Goal: Contribute content

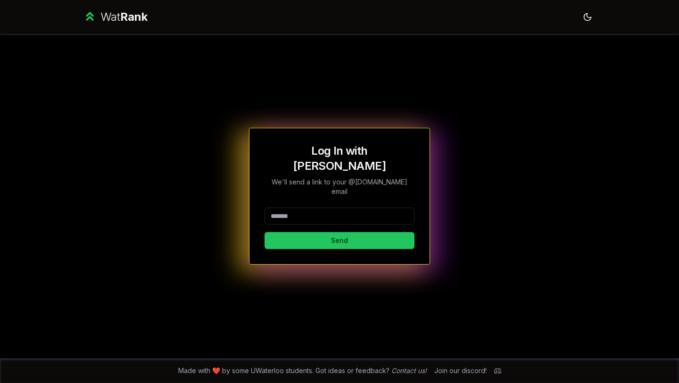
click at [332, 207] on input at bounding box center [339, 215] width 150 height 17
click at [338, 232] on button "Send" at bounding box center [339, 240] width 150 height 17
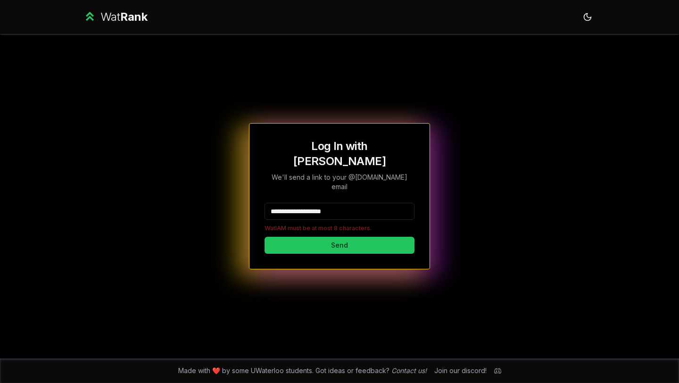
drag, startPoint x: 370, startPoint y: 193, endPoint x: 313, endPoint y: 194, distance: 57.1
click at [313, 203] on input "**********" at bounding box center [339, 211] width 150 height 17
click at [308, 203] on input "**********" at bounding box center [339, 211] width 150 height 17
drag, startPoint x: 308, startPoint y: 198, endPoint x: 443, endPoint y: 197, distance: 134.4
click at [443, 197] on div "**********" at bounding box center [339, 196] width 543 height 324
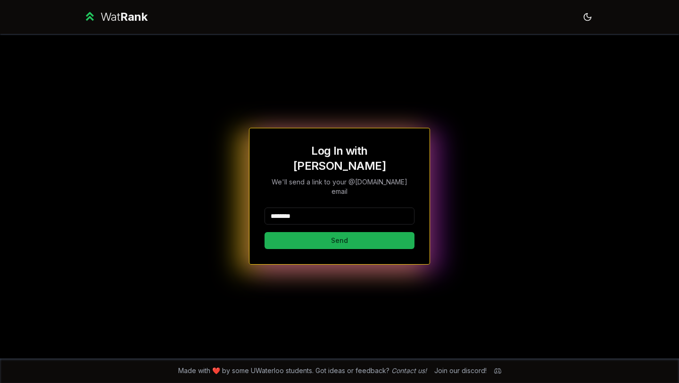
type input "********"
click at [300, 232] on button "Send" at bounding box center [339, 240] width 150 height 17
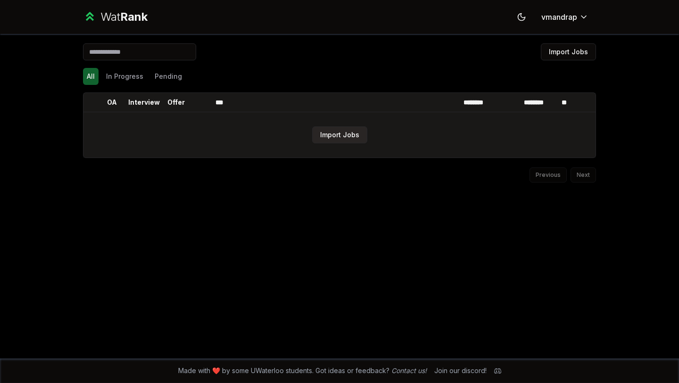
click at [348, 139] on button "Import Jobs" at bounding box center [339, 134] width 55 height 17
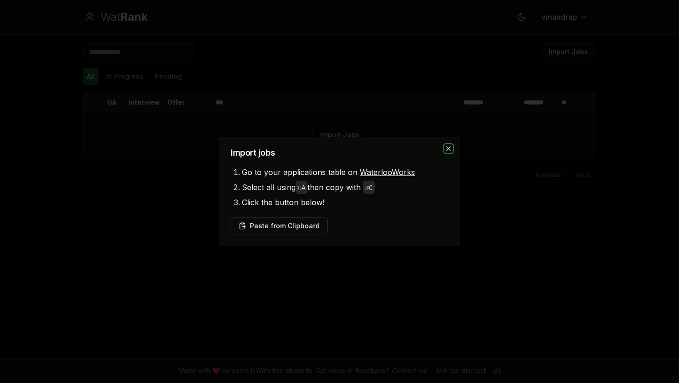
click at [445, 146] on icon "button" at bounding box center [449, 149] width 8 height 8
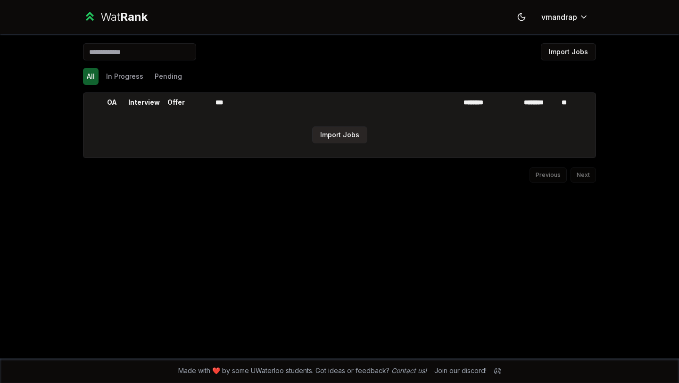
click at [349, 140] on button "Import Jobs" at bounding box center [339, 134] width 55 height 17
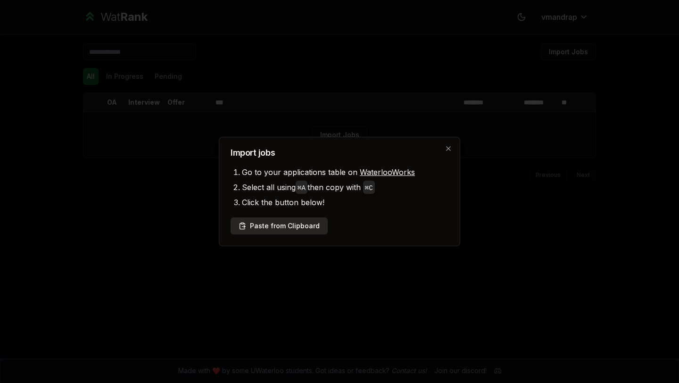
click at [280, 229] on button "Paste from Clipboard" at bounding box center [279, 225] width 97 height 17
click at [305, 223] on button "Paste from Clipboard" at bounding box center [279, 225] width 97 height 17
click at [282, 224] on button "Paste from Clipboard" at bounding box center [279, 225] width 97 height 17
click at [446, 149] on icon "button" at bounding box center [449, 149] width 8 height 8
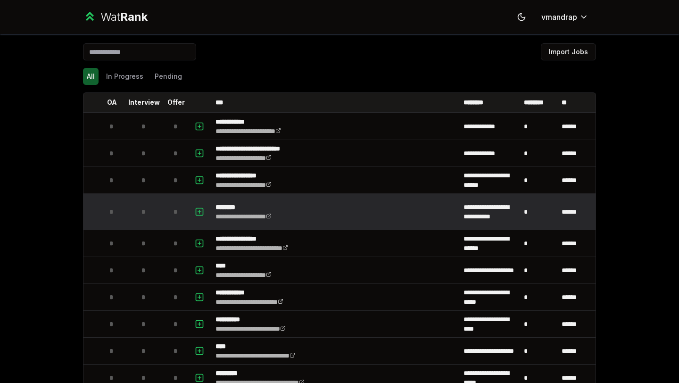
scroll to position [121, 0]
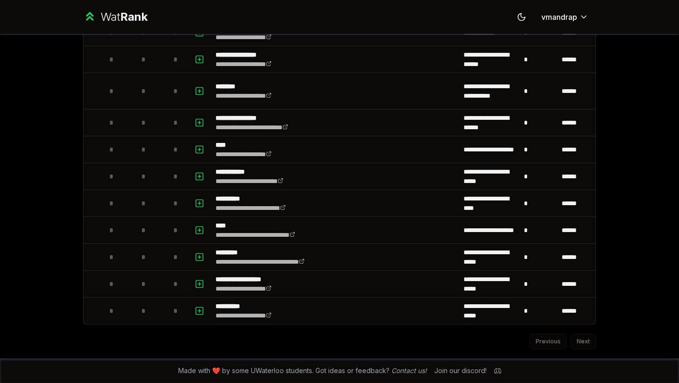
click at [578, 343] on div "Previous Next" at bounding box center [339, 336] width 513 height 25
click at [585, 343] on div "Previous Next" at bounding box center [339, 336] width 513 height 25
click at [549, 343] on div "Previous Next" at bounding box center [339, 336] width 513 height 25
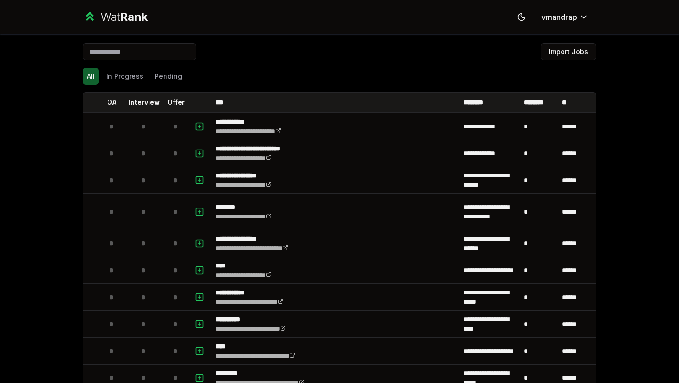
click at [573, 42] on div "**********" at bounding box center [339, 256] width 543 height 445
click at [573, 47] on button "Import Jobs" at bounding box center [568, 51] width 55 height 17
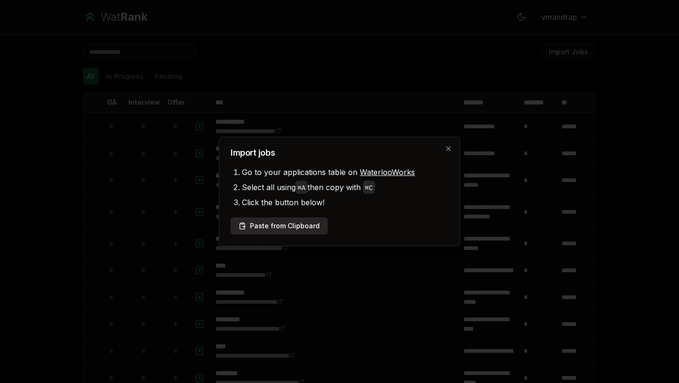
click at [289, 229] on button "Paste from Clipboard" at bounding box center [279, 225] width 97 height 17
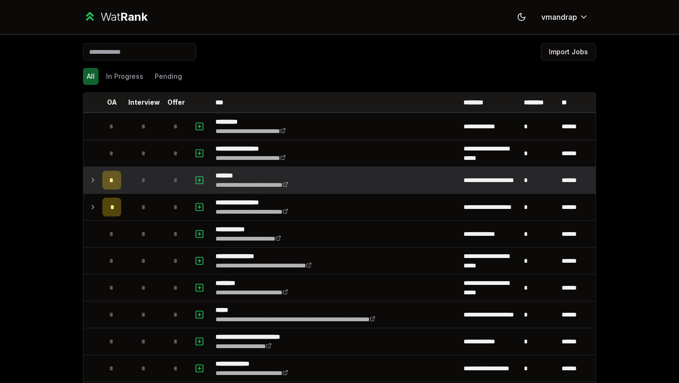
click at [99, 181] on td "*" at bounding box center [112, 180] width 26 height 26
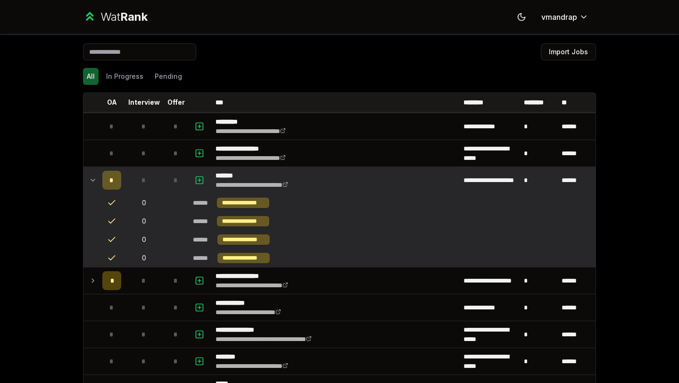
click at [98, 182] on td at bounding box center [90, 180] width 15 height 26
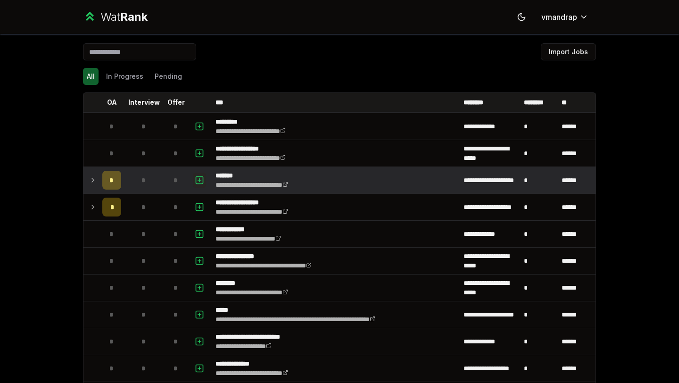
click at [197, 177] on icon "button" at bounding box center [199, 179] width 9 height 11
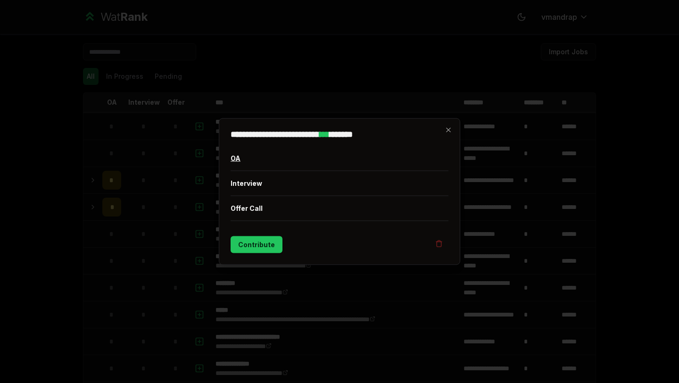
click at [244, 159] on button "OA" at bounding box center [340, 158] width 218 height 25
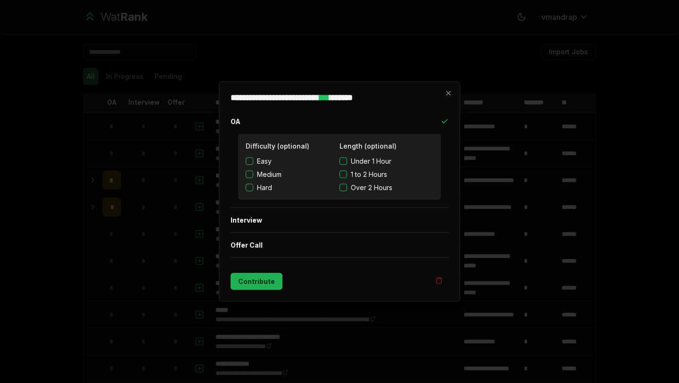
click at [266, 278] on button "Contribute" at bounding box center [257, 281] width 52 height 17
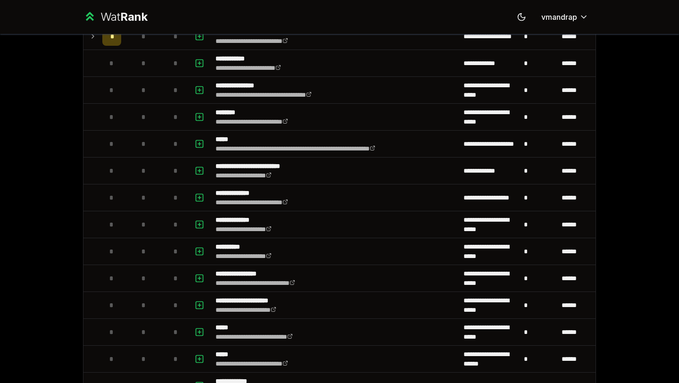
scroll to position [172, 0]
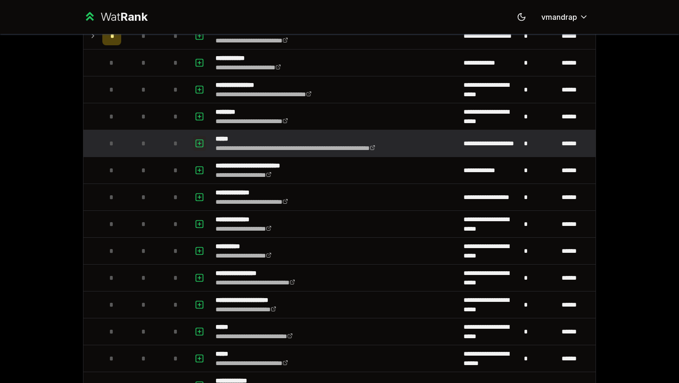
click at [204, 145] on icon "button" at bounding box center [199, 143] width 9 height 11
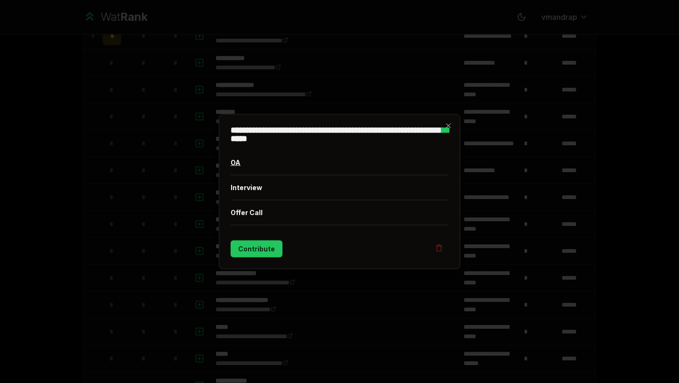
click at [239, 164] on button "OA" at bounding box center [340, 162] width 218 height 25
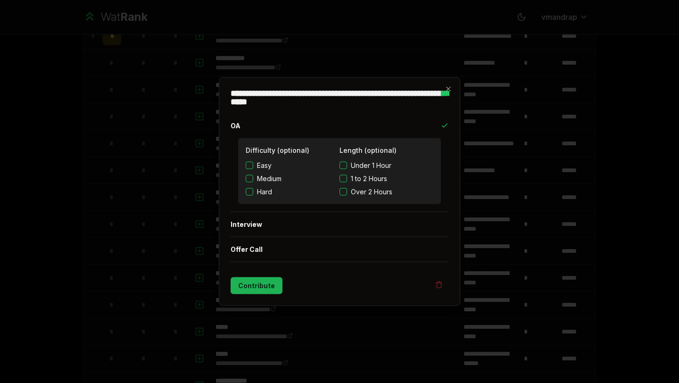
click at [254, 284] on button "Contribute" at bounding box center [257, 285] width 52 height 17
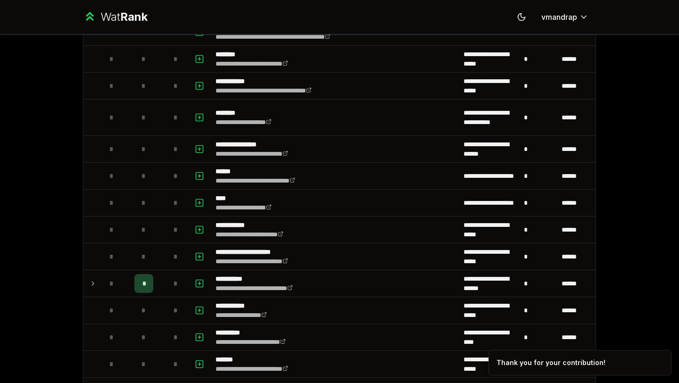
scroll to position [696, 0]
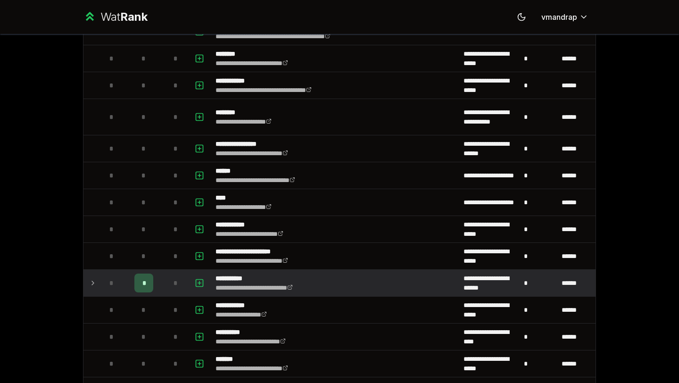
click at [91, 283] on icon at bounding box center [93, 282] width 8 height 11
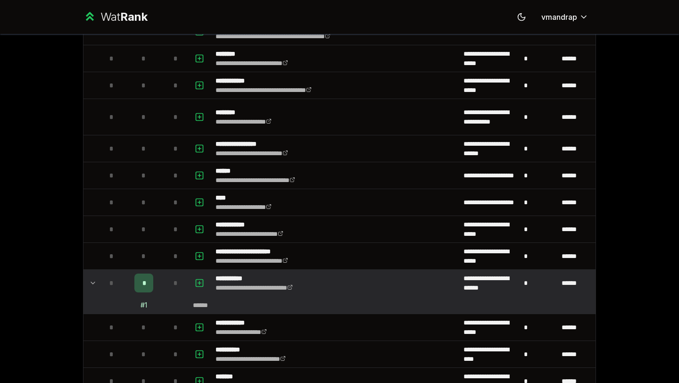
click at [91, 283] on icon at bounding box center [93, 282] width 8 height 11
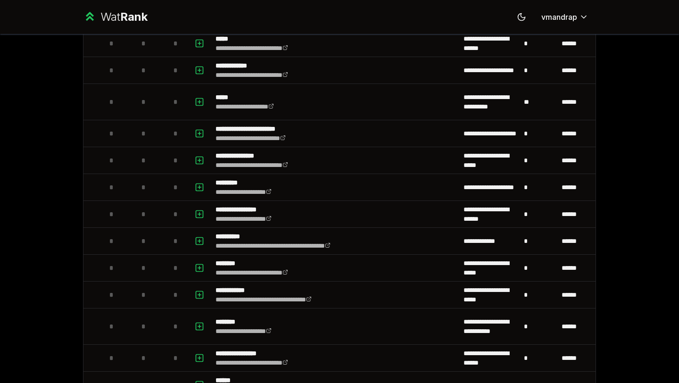
scroll to position [0, 0]
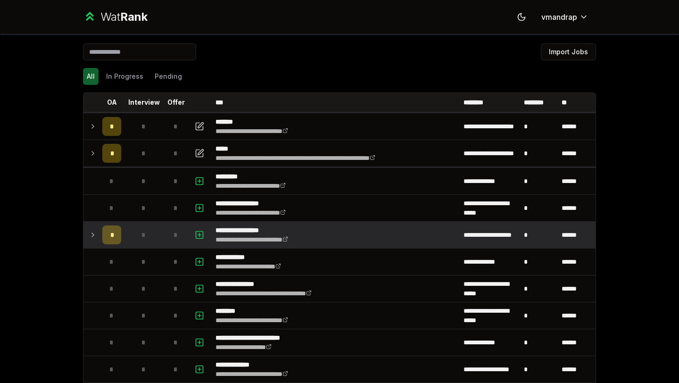
click at [93, 235] on icon at bounding box center [93, 235] width 2 height 4
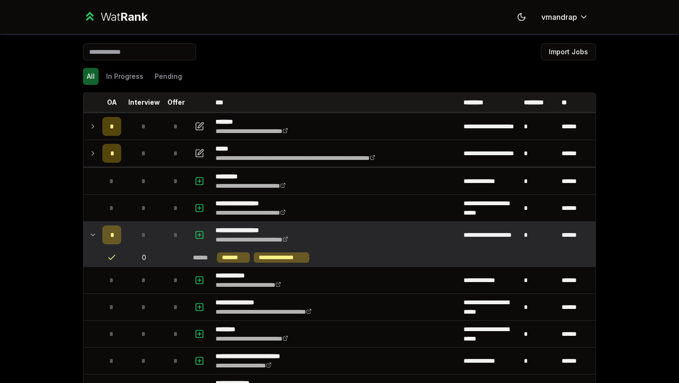
click at [93, 232] on icon at bounding box center [93, 234] width 8 height 11
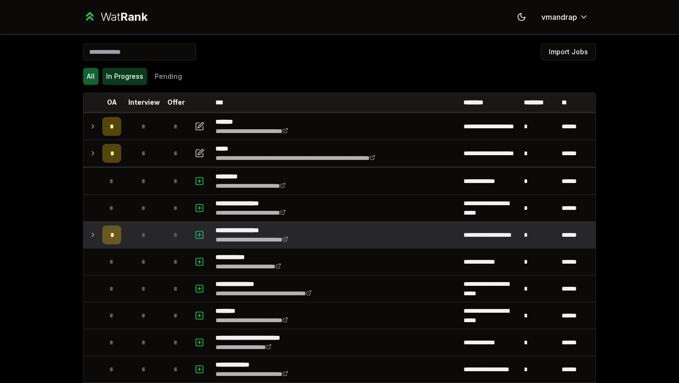
click at [115, 75] on button "In Progress" at bounding box center [124, 76] width 45 height 17
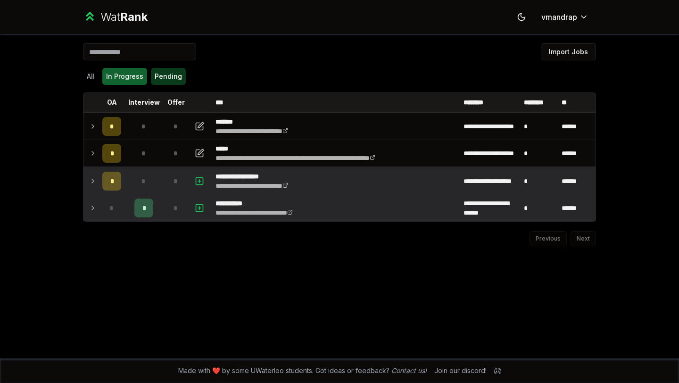
click at [175, 80] on button "Pending" at bounding box center [168, 76] width 35 height 17
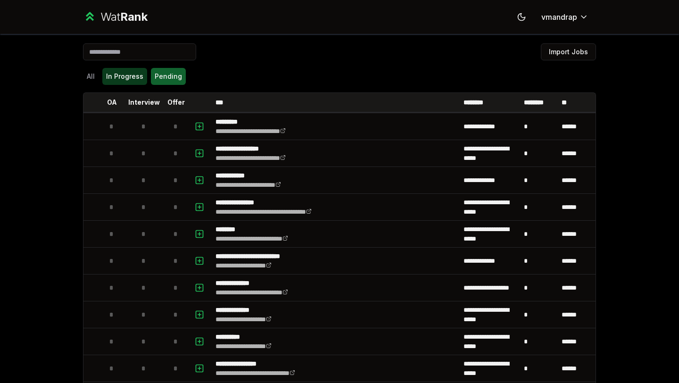
click at [131, 81] on button "In Progress" at bounding box center [124, 76] width 45 height 17
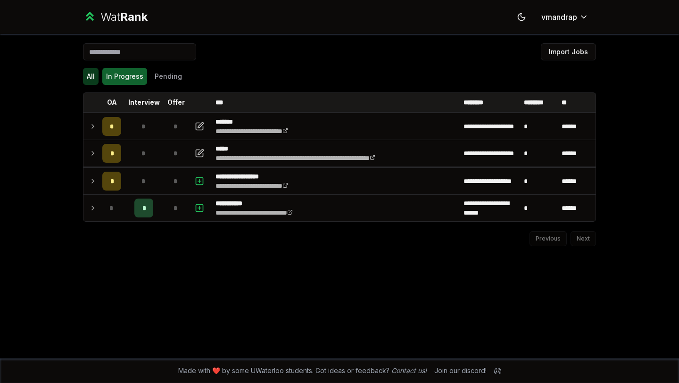
click at [92, 76] on button "All" at bounding box center [91, 76] width 16 height 17
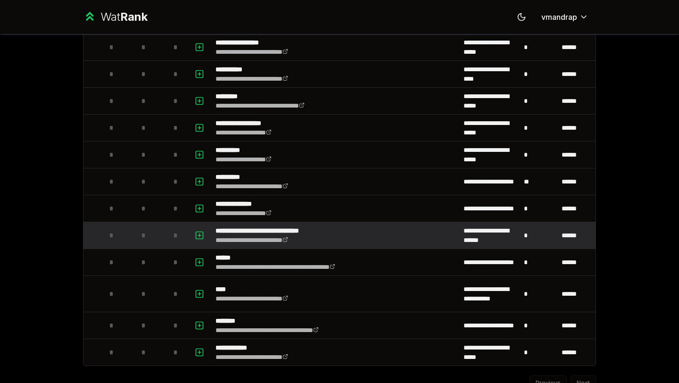
scroll to position [1162, 0]
